Goal: Task Accomplishment & Management: Manage account settings

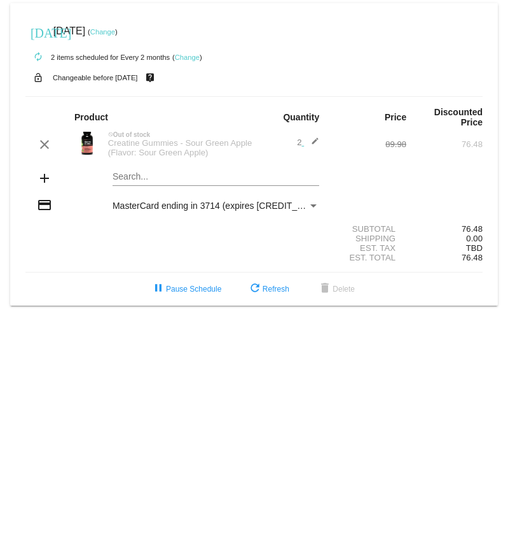
click at [314, 145] on mat-icon "edit" at bounding box center [311, 144] width 15 height 15
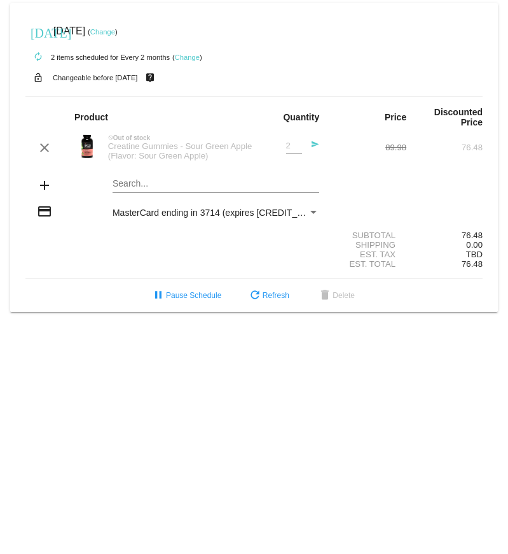
click at [316, 147] on mat-icon "send" at bounding box center [311, 147] width 15 height 15
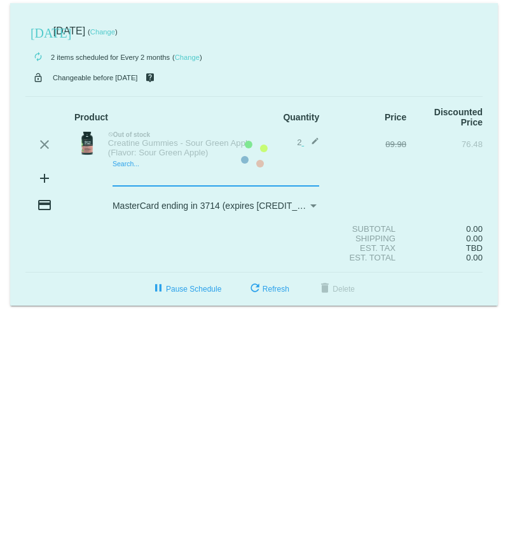
click at [120, 176] on mat-card "[DATE] [DATE] ( Change ) autorenew 2 items scheduled for Every 2 months ( Chang…" at bounding box center [254, 154] width 488 height 302
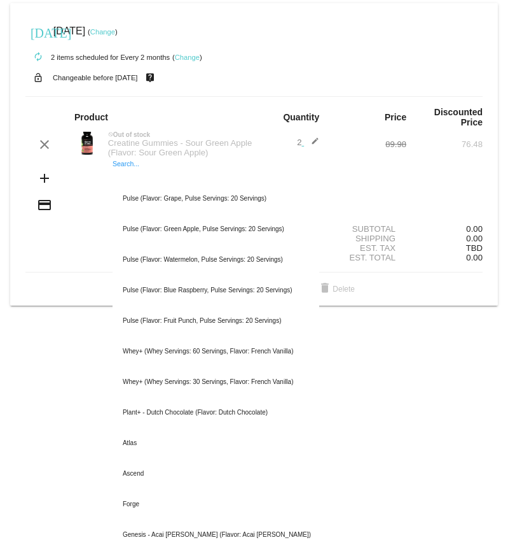
click at [120, 178] on input "Search..." at bounding box center [216, 177] width 207 height 10
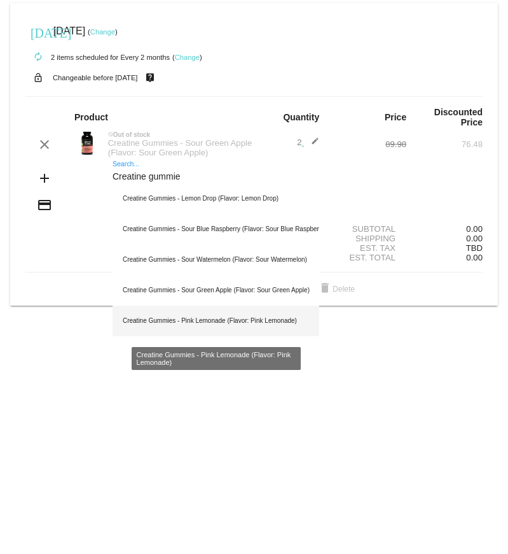
type input "Creatine gummie"
click at [148, 322] on div "Creatine Gummies - Pink Lemonade (Flavor: Pink Lemonade)" at bounding box center [216, 320] width 207 height 31
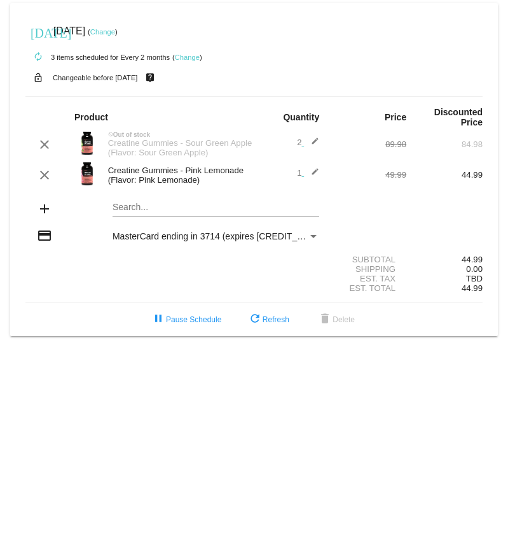
click at [316, 141] on mat-icon "edit" at bounding box center [311, 144] width 15 height 15
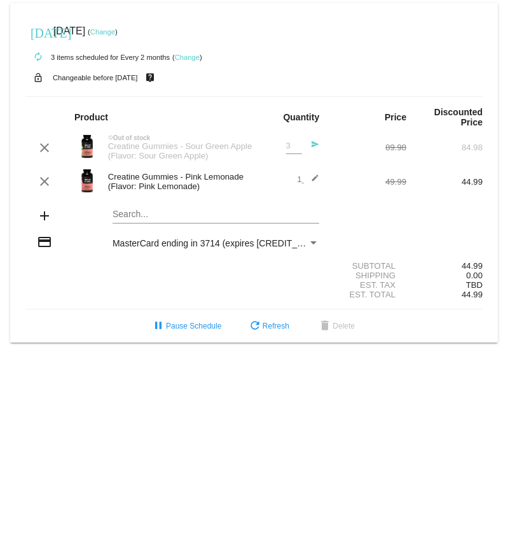
click at [297, 144] on input "3" at bounding box center [294, 146] width 16 height 10
type input "1"
click at [299, 150] on input "1" at bounding box center [294, 146] width 16 height 10
click at [67, 309] on section "Subtotal 44.99 Shipping 0.00 Est. Tax TBD Est. Total 44.99" at bounding box center [254, 280] width 458 height 58
click at [110, 79] on small "Changeable before [DATE]" at bounding box center [95, 78] width 85 height 8
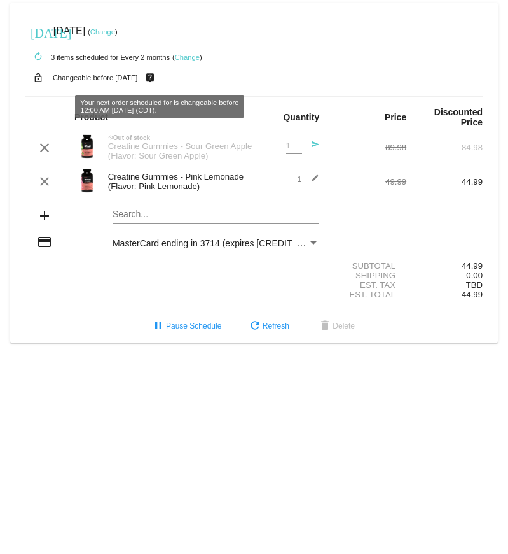
click at [190, 55] on link "Change" at bounding box center [187, 57] width 25 height 8
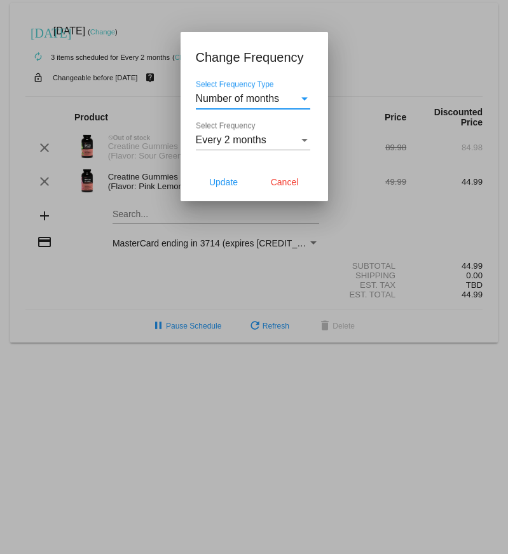
click at [305, 139] on div "Select Frequency" at bounding box center [305, 140] width 6 height 3
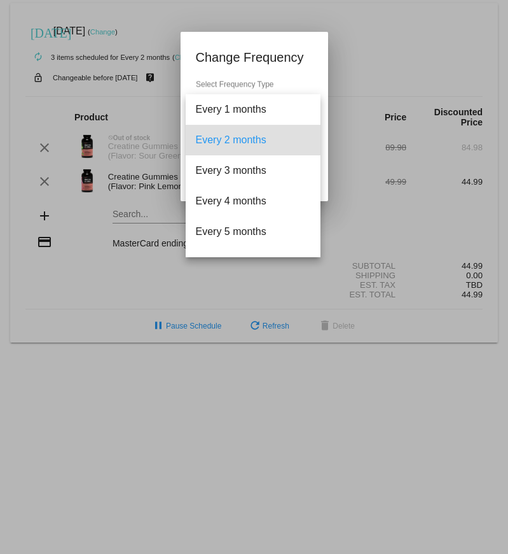
click at [258, 135] on span "Every 2 months" at bounding box center [253, 140] width 115 height 31
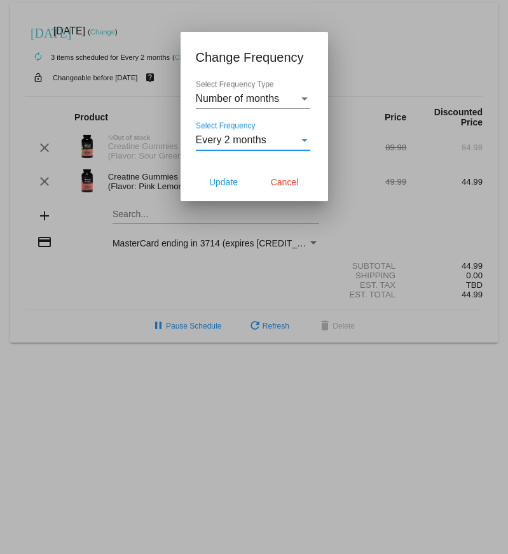
click at [27, 92] on div at bounding box center [254, 277] width 508 height 554
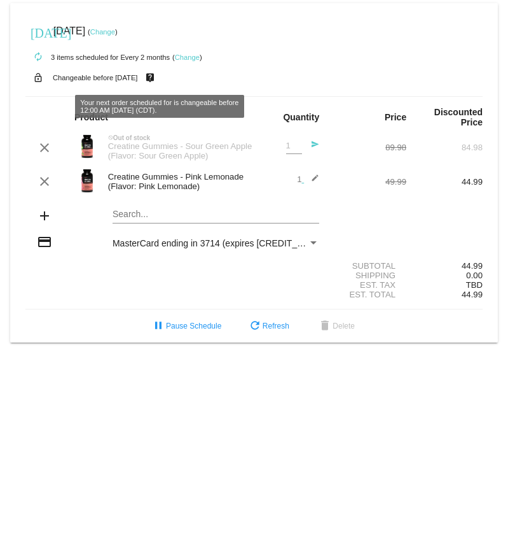
click at [158, 81] on mat-icon "live_help" at bounding box center [150, 77] width 15 height 17
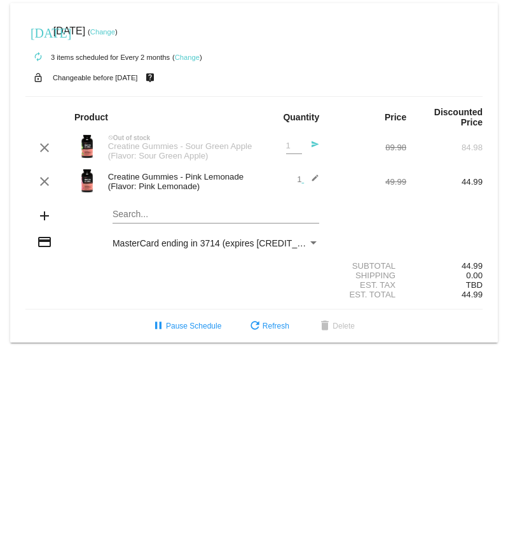
click at [158, 81] on mat-icon "live_help" at bounding box center [150, 77] width 15 height 17
click at [134, 75] on small "Changeable before [DATE]" at bounding box center [95, 78] width 85 height 8
click at [72, 32] on span "[DATE]" at bounding box center [69, 30] width 32 height 11
click at [40, 28] on mat-icon "[DATE]" at bounding box center [38, 31] width 15 height 15
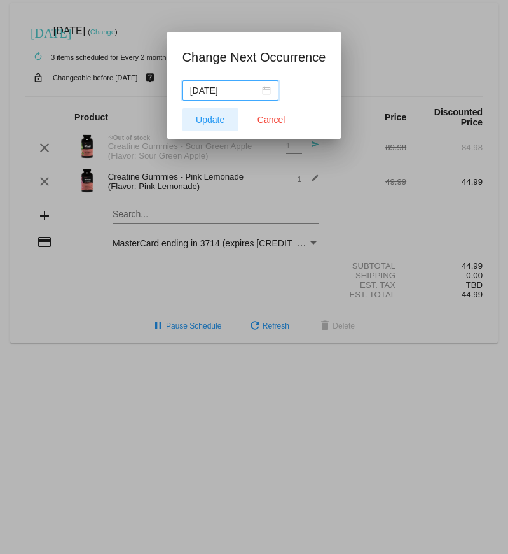
click at [206, 117] on span "Update" at bounding box center [210, 120] width 29 height 10
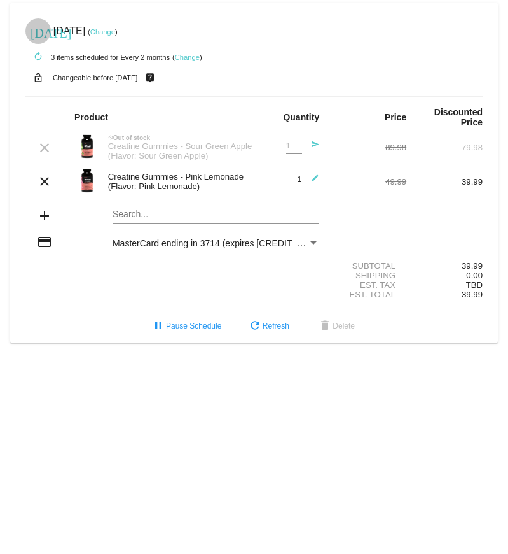
click at [37, 26] on mat-icon "[DATE]" at bounding box center [38, 31] width 15 height 15
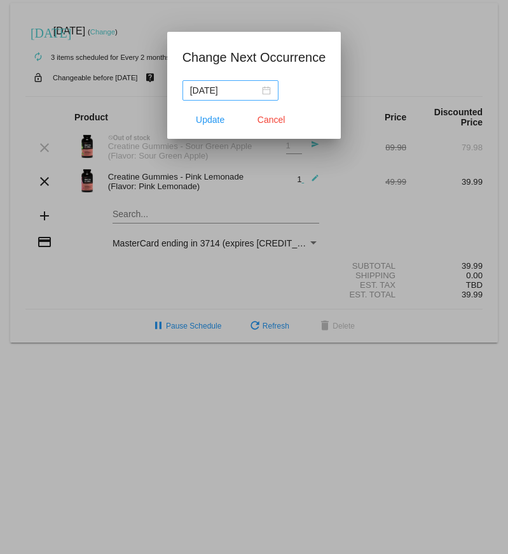
click at [262, 92] on div "[DATE]" at bounding box center [230, 90] width 81 height 14
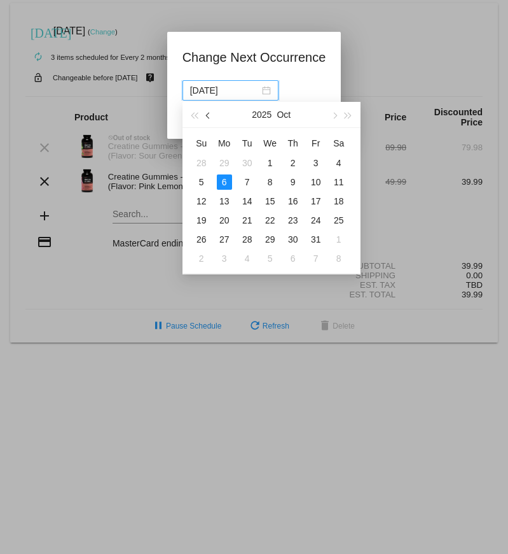
click at [209, 116] on span "button" at bounding box center [209, 116] width 6 height 6
click at [225, 179] on table "Su Mo Tu We Th Fr Sa 31 1 2 3 4 5 6 7 8 9 10 11 12 13 14 15 16 17 18 19 20 21 2…" at bounding box center [270, 200] width 160 height 135
click at [317, 183] on div "12" at bounding box center [316, 181] width 15 height 15
type input "[DATE]"
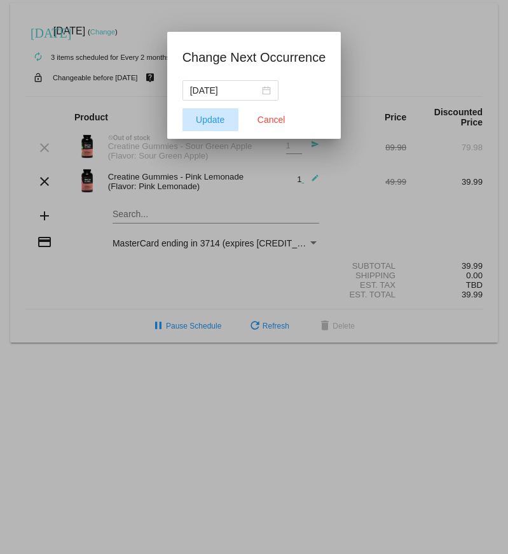
click at [213, 118] on span "Update" at bounding box center [210, 120] width 29 height 10
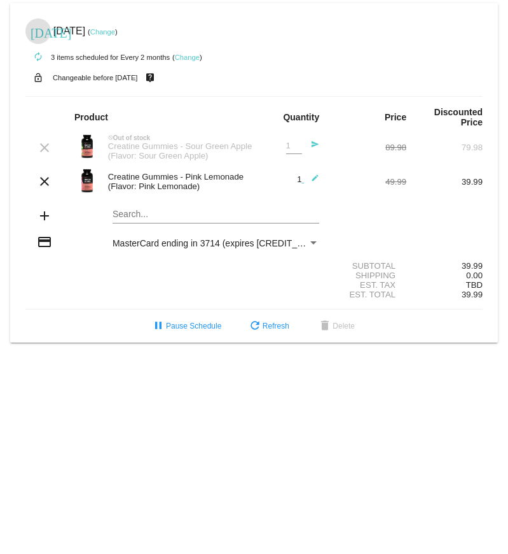
click at [90, 309] on section "Subtotal 39.99 Shipping 0.00 Est. Tax TBD Est. Total 39.99" at bounding box center [254, 280] width 458 height 58
click at [316, 146] on mat-icon "send" at bounding box center [311, 147] width 15 height 15
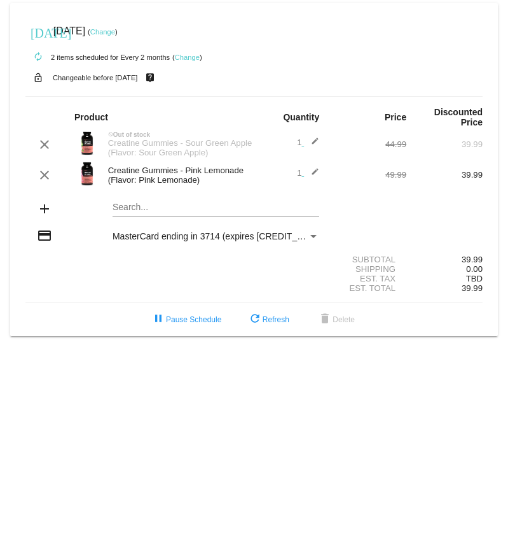
click at [43, 29] on mat-icon "[DATE]" at bounding box center [38, 31] width 15 height 15
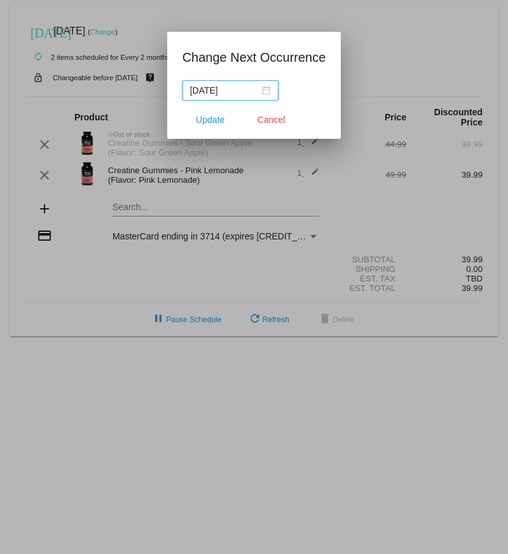
click at [260, 88] on div "[DATE]" at bounding box center [230, 90] width 81 height 14
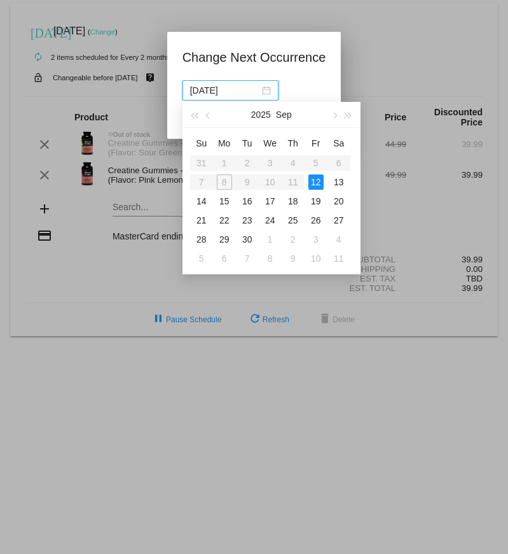
click at [5, 37] on div at bounding box center [254, 277] width 508 height 554
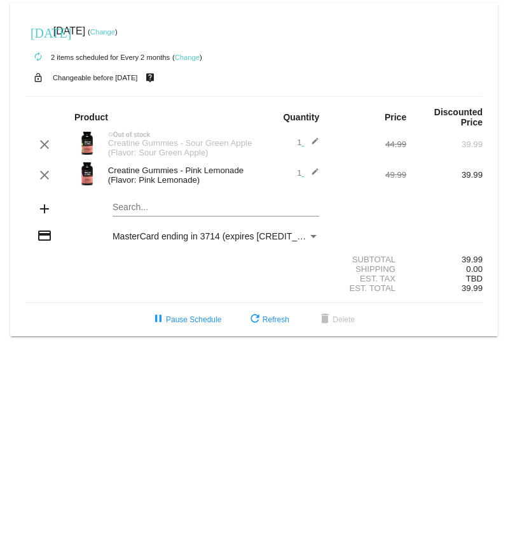
click at [314, 144] on mat-icon "edit" at bounding box center [311, 144] width 15 height 15
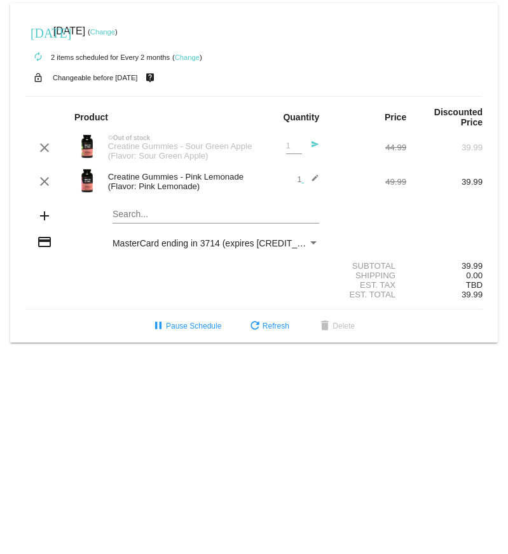
click at [297, 150] on input "1" at bounding box center [294, 146] width 16 height 10
click at [298, 150] on input "1" at bounding box center [294, 146] width 16 height 10
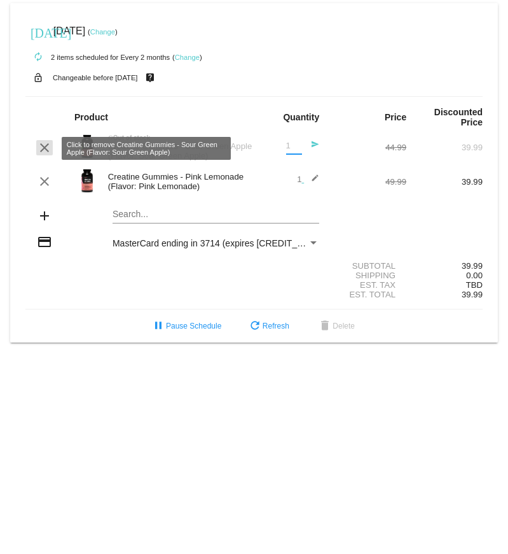
click at [49, 147] on mat-icon "clear" at bounding box center [44, 147] width 15 height 15
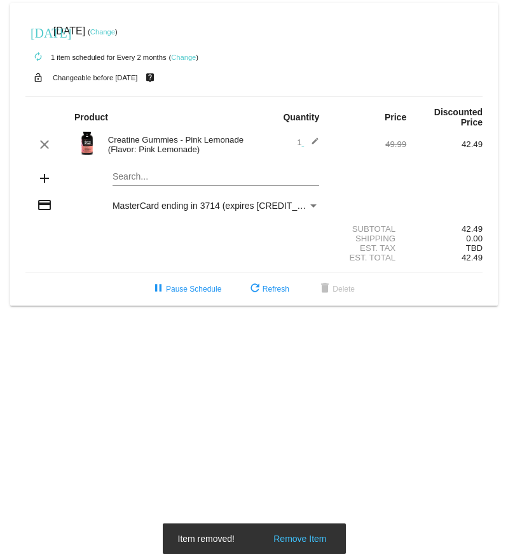
click at [317, 144] on mat-icon "edit" at bounding box center [311, 144] width 15 height 15
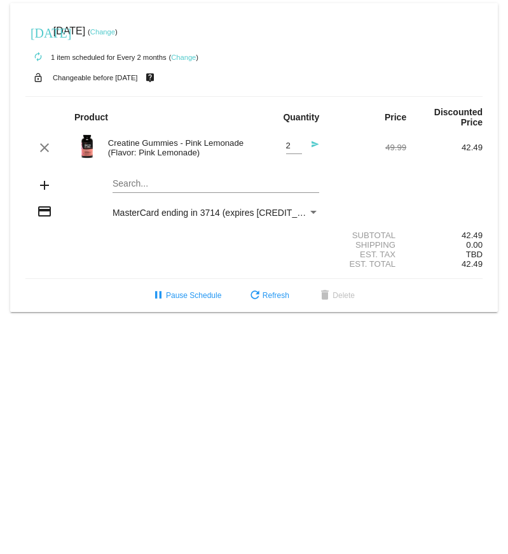
type input "2"
click at [298, 144] on input "2" at bounding box center [294, 146] width 16 height 10
click at [160, 148] on div "Creatine Gummies - Pink Lemonade (Flavor: Pink Lemonade)" at bounding box center [178, 147] width 153 height 19
click at [103, 238] on div "Subtotal 42.49" at bounding box center [254, 235] width 458 height 10
click at [316, 145] on mat-icon "send" at bounding box center [311, 147] width 15 height 15
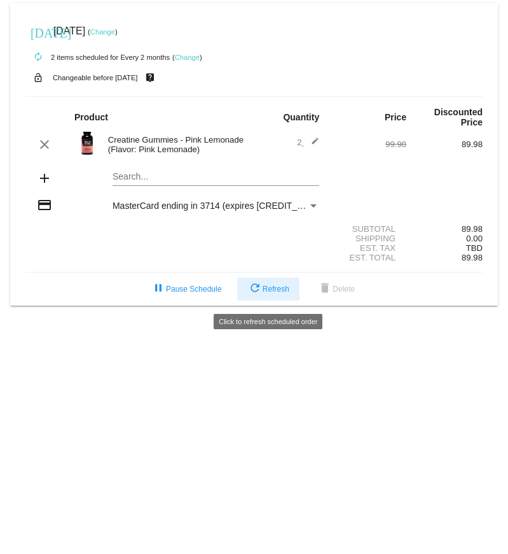
click at [265, 289] on span "refresh Refresh" at bounding box center [269, 288] width 42 height 9
